Goal: Task Accomplishment & Management: Use online tool/utility

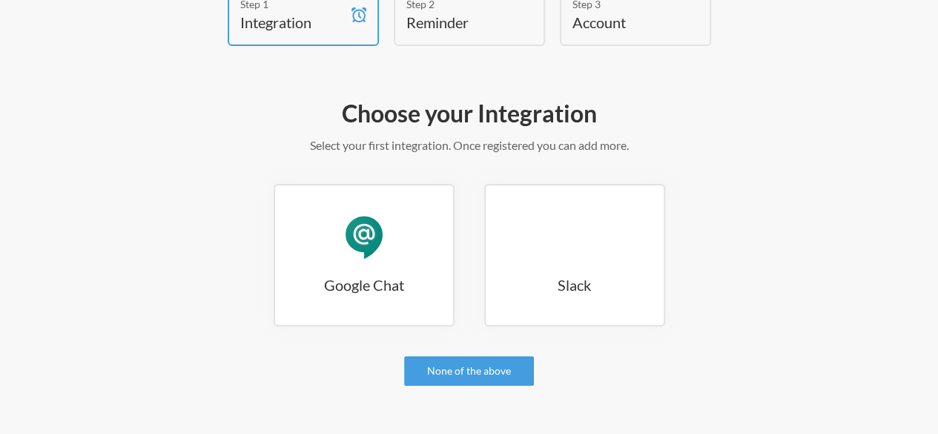
scroll to position [99, 0]
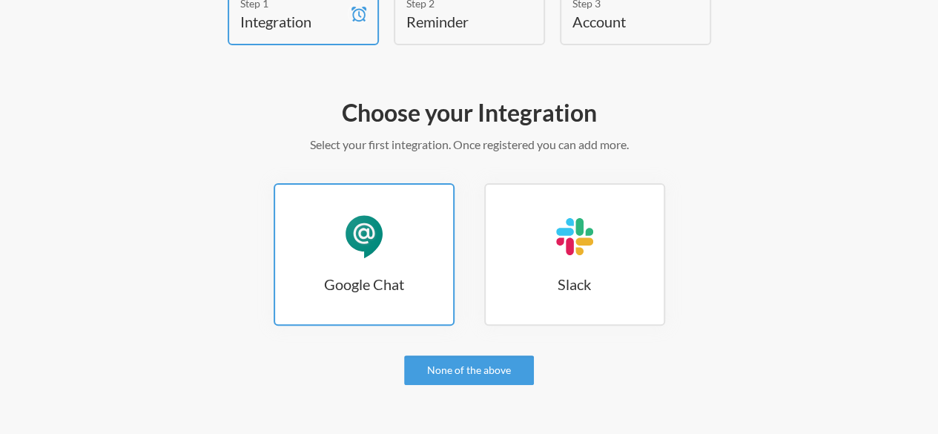
click at [368, 281] on h3 "Google Chat" at bounding box center [364, 283] width 178 height 21
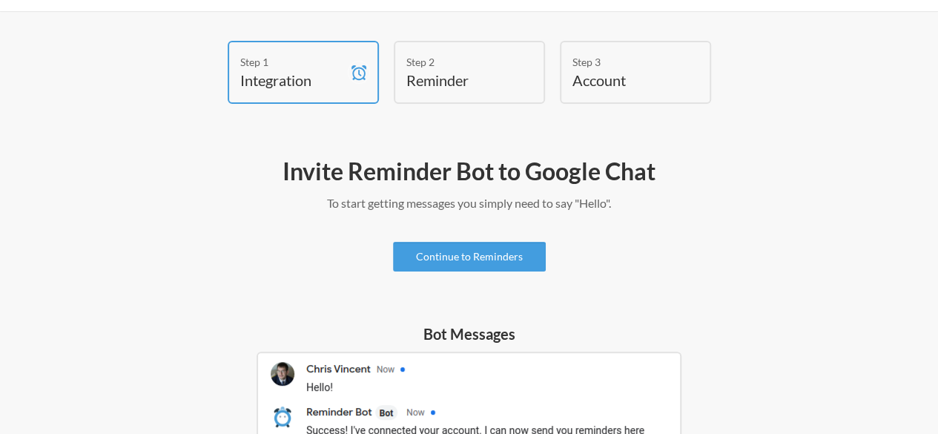
scroll to position [42, 0]
click at [475, 260] on link "Continue to Reminders" at bounding box center [469, 256] width 153 height 30
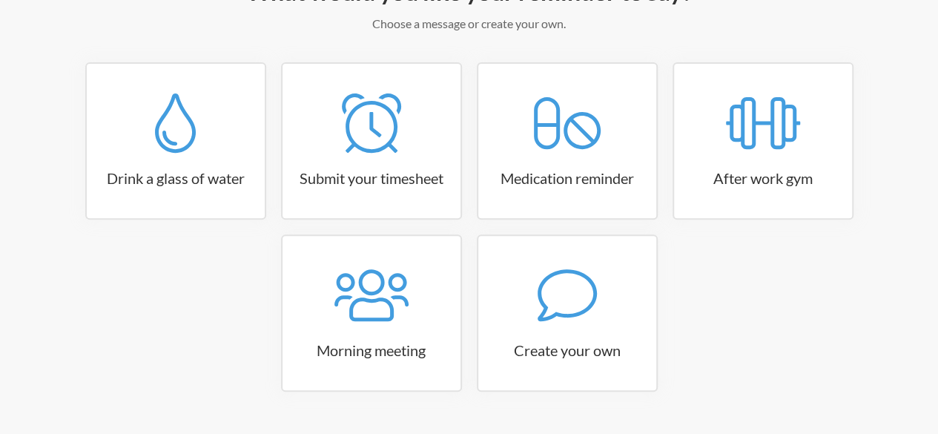
scroll to position [259, 0]
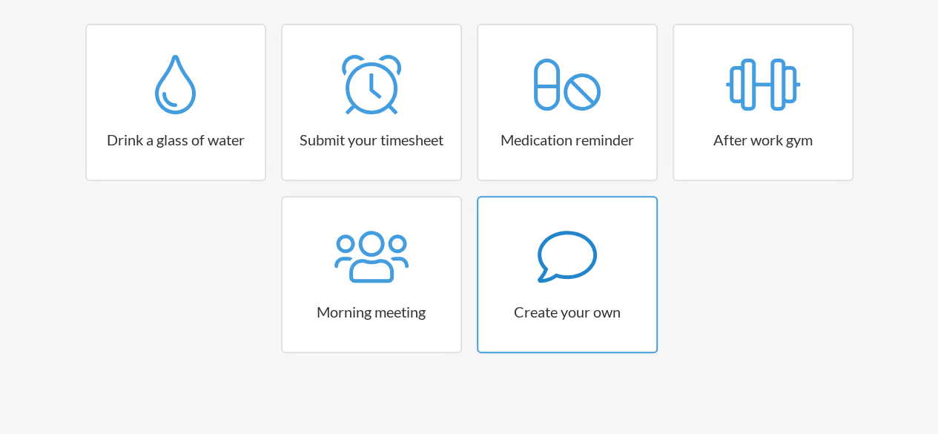
click at [563, 270] on icon at bounding box center [566, 256] width 59 height 59
select select "08:30:00"
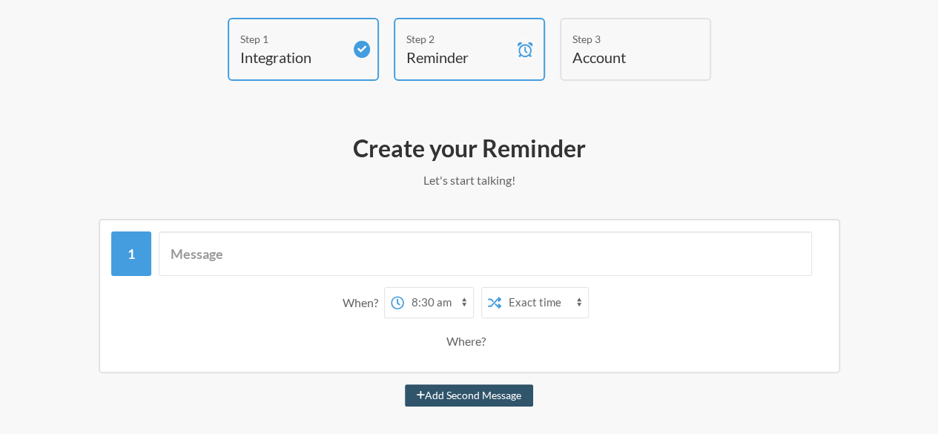
scroll to position [0, 0]
